Goal: Task Accomplishment & Management: Manage account settings

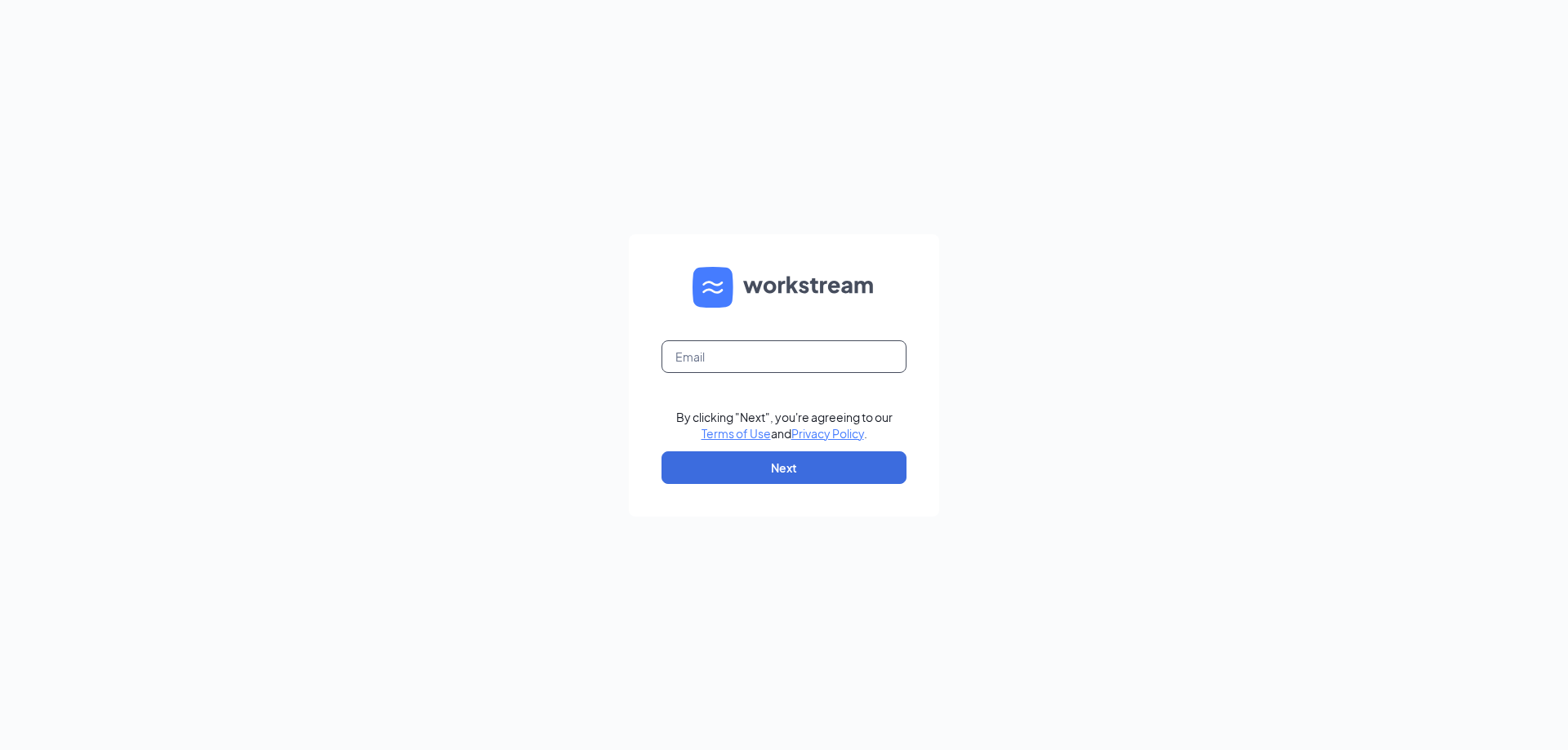
click at [860, 356] on input "text" at bounding box center [784, 357] width 245 height 33
type input "jada.pollard92@gmail.com"
click at [760, 463] on button "Next" at bounding box center [784, 469] width 245 height 33
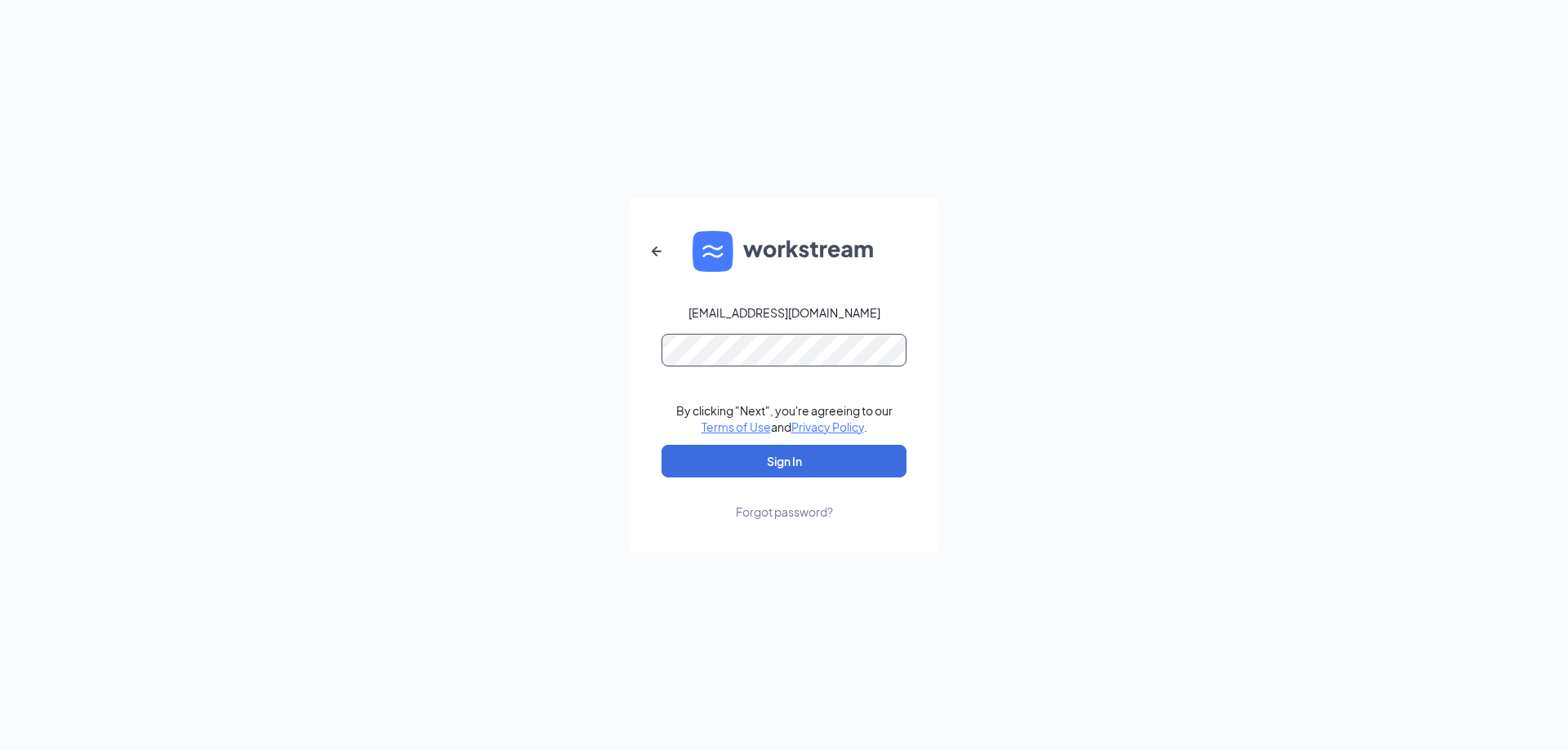
click at [662, 445] on button "Sign In" at bounding box center [784, 462] width 245 height 33
click at [812, 469] on button "Sign In" at bounding box center [784, 462] width 245 height 33
click at [656, 252] on icon "ArrowLeftNew" at bounding box center [657, 251] width 19 height 19
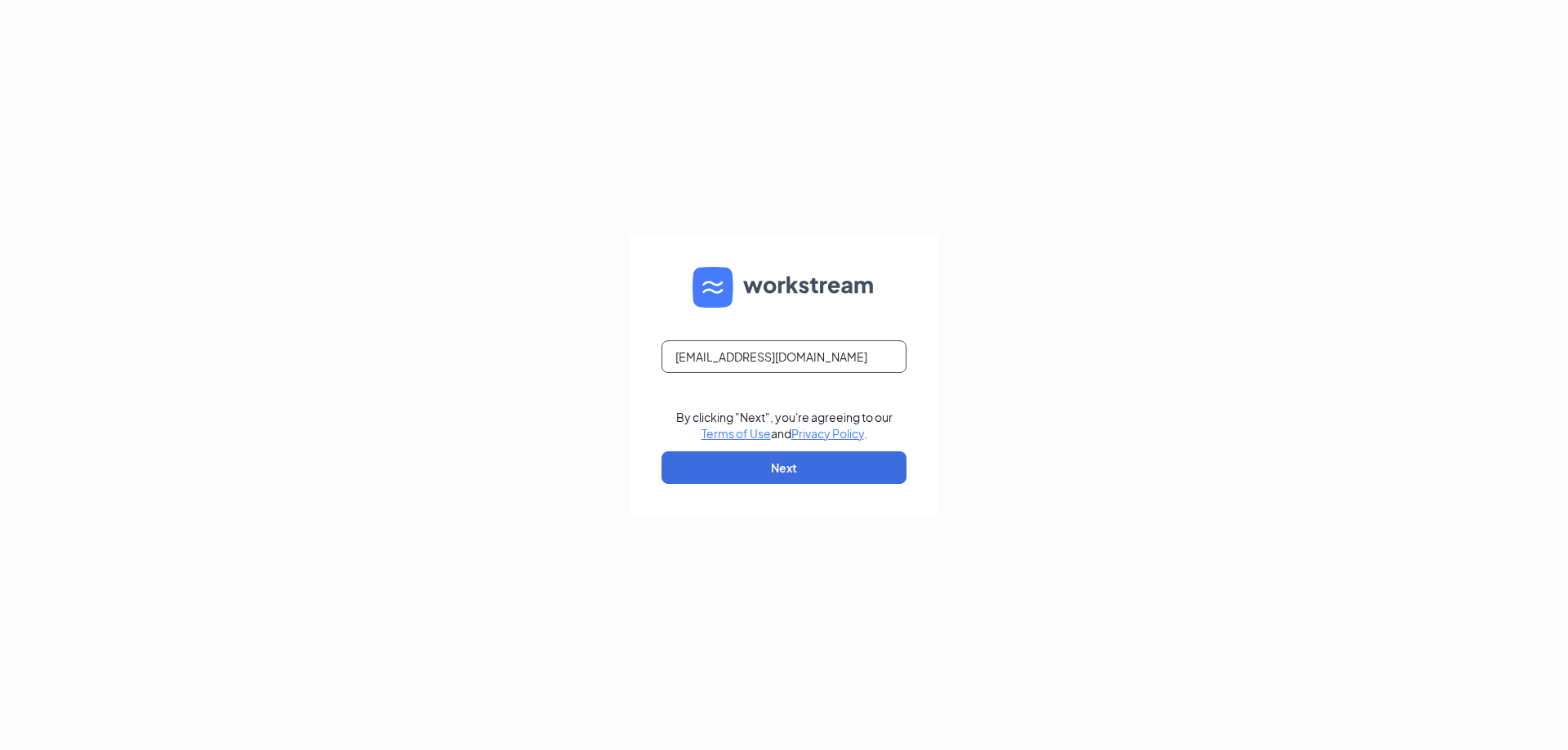
drag, startPoint x: 840, startPoint y: 353, endPoint x: 570, endPoint y: 352, distance: 270.0
click at [570, 352] on div "jada.pollard92@gmail.com By clicking "Next", you're agreeing to our Terms of Us…" at bounding box center [784, 375] width 1568 height 750
click at [856, 356] on input "text" at bounding box center [784, 357] width 245 height 33
type input "brookhaven@barkandboard.com"
click at [776, 475] on button "Next" at bounding box center [784, 469] width 245 height 33
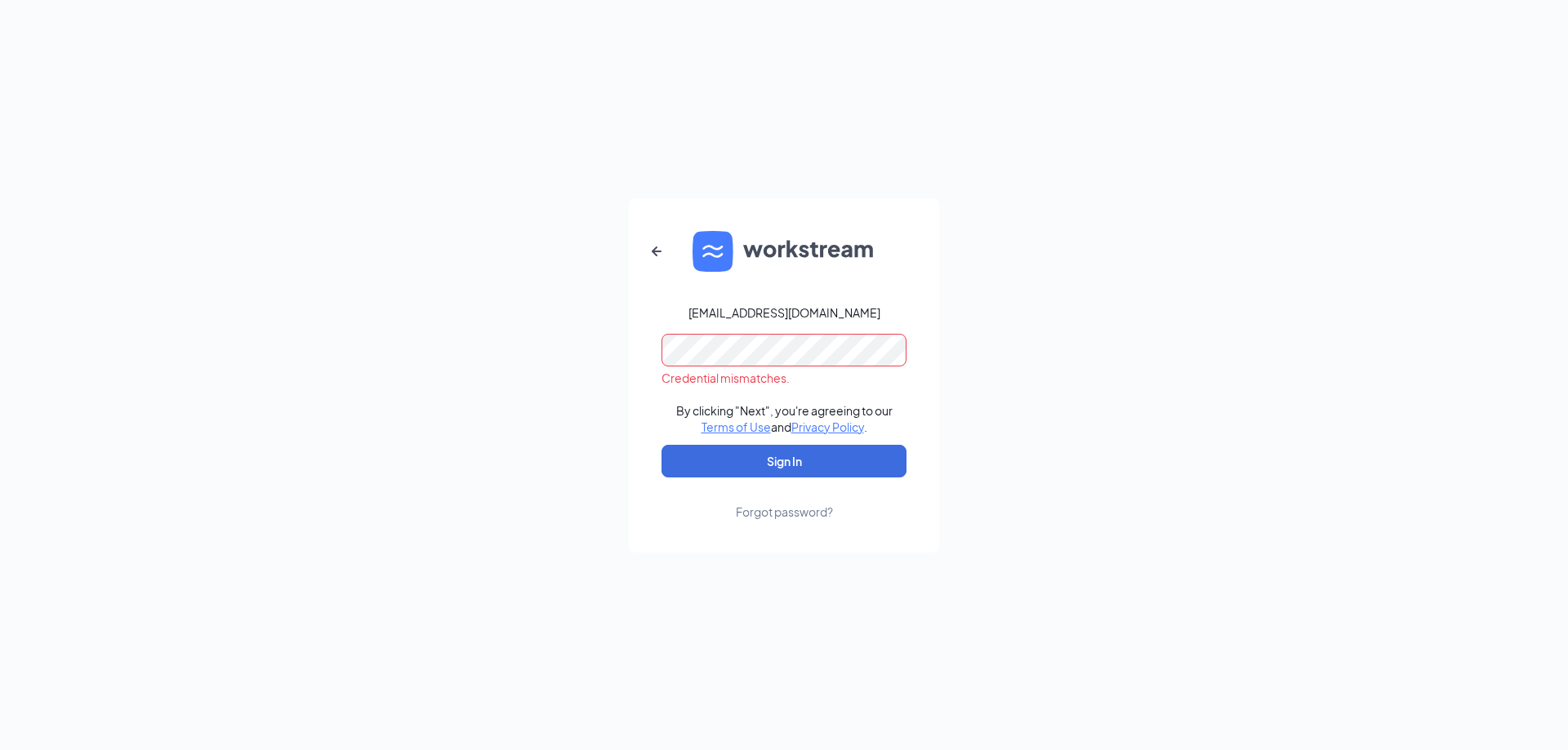
click at [606, 353] on div "brookhaven@barkandboard.com Credential mismatches. By clicking "Next", you're a…" at bounding box center [784, 375] width 1568 height 750
click at [662, 445] on button "Sign In" at bounding box center [784, 462] width 245 height 33
